Goal: Task Accomplishment & Management: Use online tool/utility

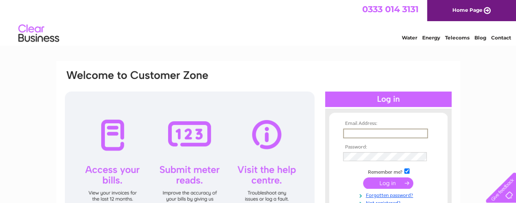
click at [393, 130] on input "text" at bounding box center [385, 134] width 85 height 10
type input "lilybankhouse@gmail.com"
click at [382, 181] on input "submit" at bounding box center [388, 182] width 50 height 11
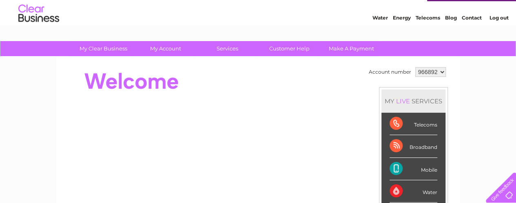
scroll to position [20, 0]
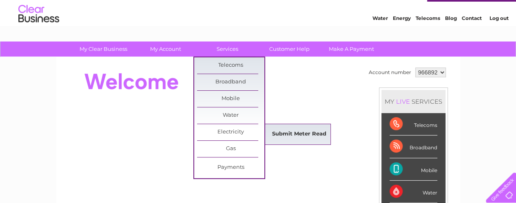
click at [285, 135] on link "Submit Meter Read" at bounding box center [298, 134] width 67 height 16
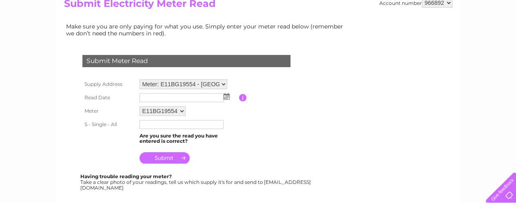
scroll to position [96, 0]
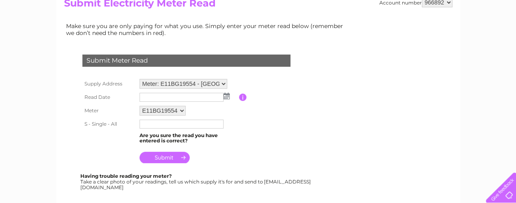
click at [160, 97] on input "text" at bounding box center [181, 97] width 84 height 9
click at [225, 97] on img at bounding box center [226, 96] width 6 height 7
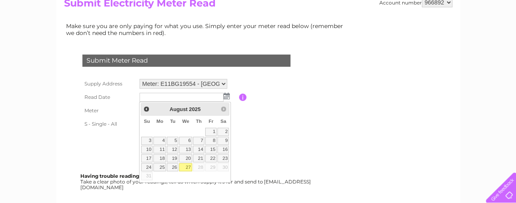
click at [188, 167] on link "27" at bounding box center [185, 167] width 13 height 8
type input "[DATE]"
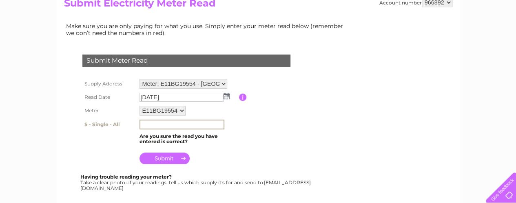
click at [169, 122] on input "text" at bounding box center [181, 125] width 85 height 10
type input "002212"
click at [173, 156] on input "submit" at bounding box center [164, 157] width 50 height 11
